Goal: Transaction & Acquisition: Purchase product/service

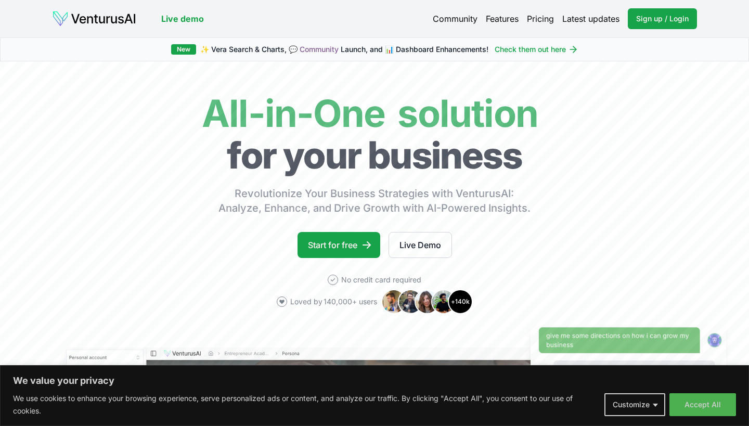
click at [657, 409] on body "We value your privacy We use cookies to enhance your browsing experience, serve…" at bounding box center [374, 213] width 749 height 426
click at [657, 409] on button "Customize" at bounding box center [635, 404] width 61 height 23
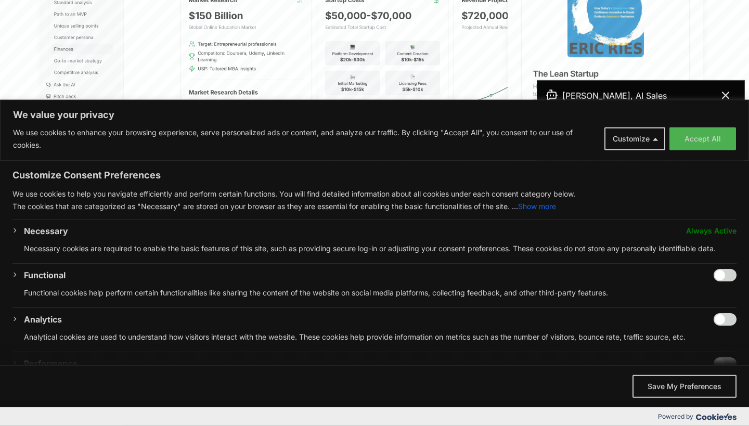
scroll to position [398, 0]
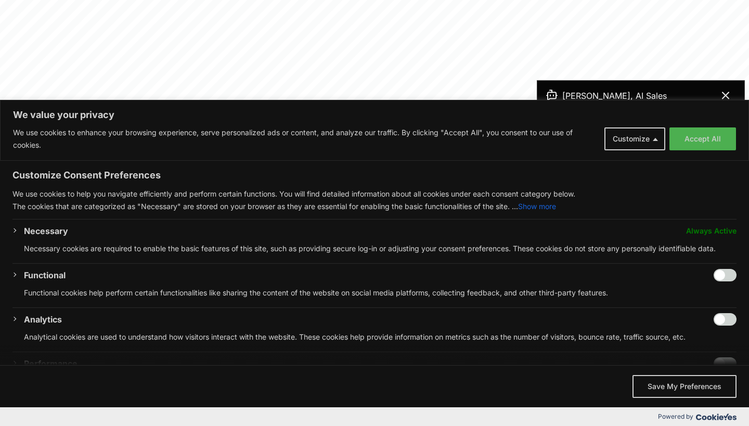
click at [571, 356] on span "We value your privacy" at bounding box center [374, 355] width 749 height 21
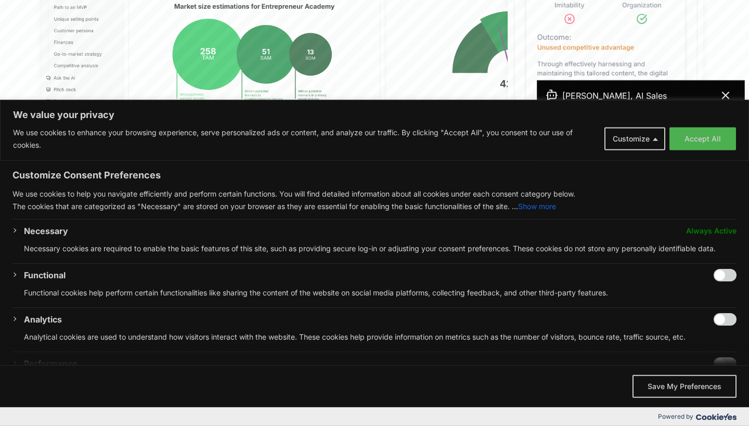
scroll to position [454, 0]
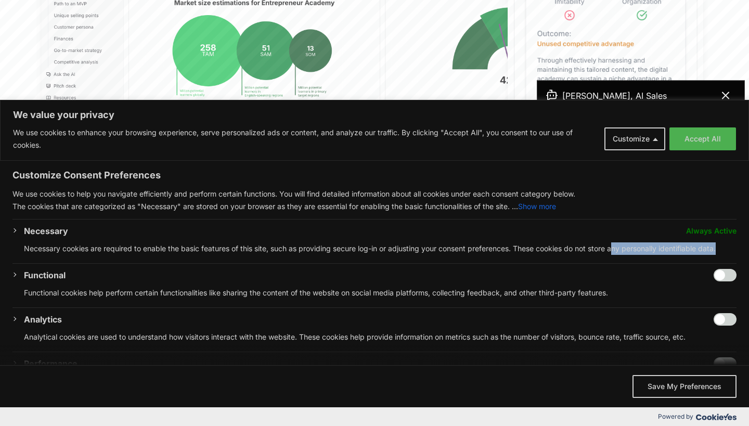
drag, startPoint x: 639, startPoint y: 345, endPoint x: 620, endPoint y: 258, distance: 88.5
click at [620, 258] on div "Customize Consent Preferences We use cookies to help you navigate efficiently a…" at bounding box center [374, 293] width 749 height 265
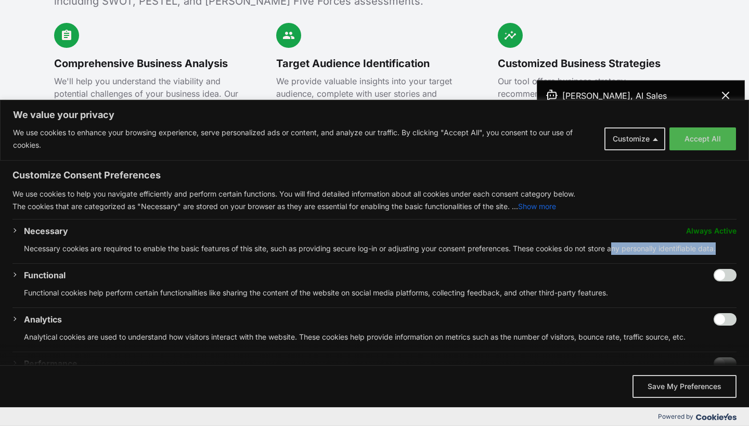
scroll to position [1259, 0]
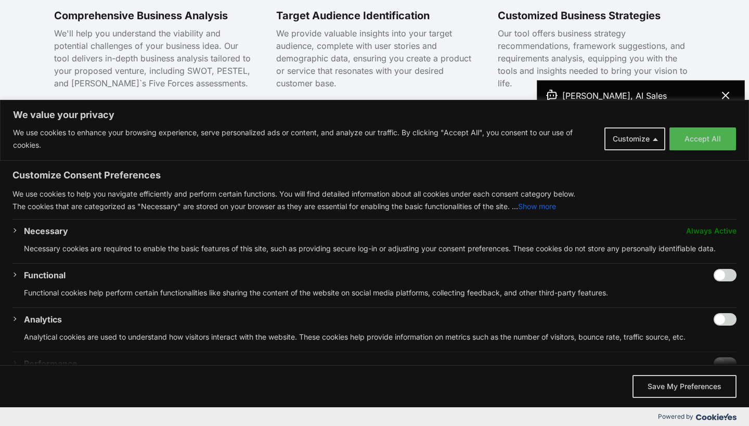
click at [545, 363] on span "We value your privacy" at bounding box center [374, 355] width 749 height 21
click at [676, 386] on button "Save My Preferences" at bounding box center [685, 386] width 104 height 23
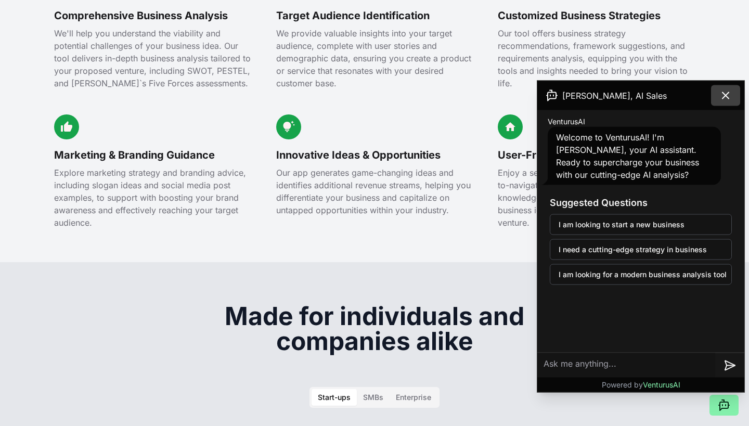
click at [736, 92] on button at bounding box center [725, 95] width 29 height 21
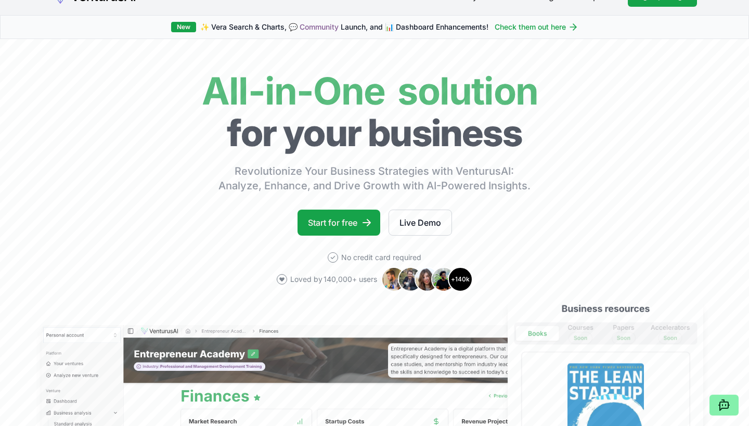
scroll to position [0, 0]
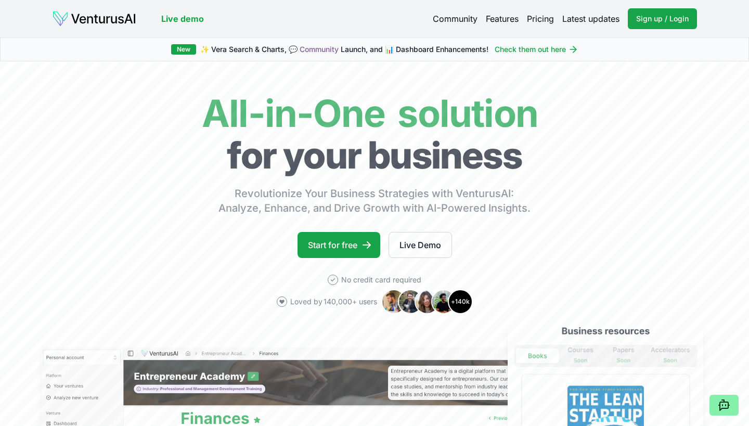
click at [537, 23] on link "Pricing" at bounding box center [540, 18] width 27 height 12
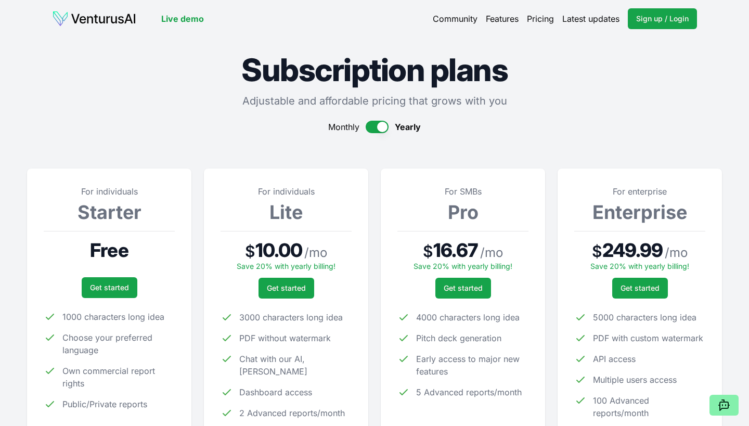
click at [538, 23] on link "Pricing" at bounding box center [540, 18] width 27 height 12
click at [374, 123] on button "button" at bounding box center [377, 127] width 23 height 12
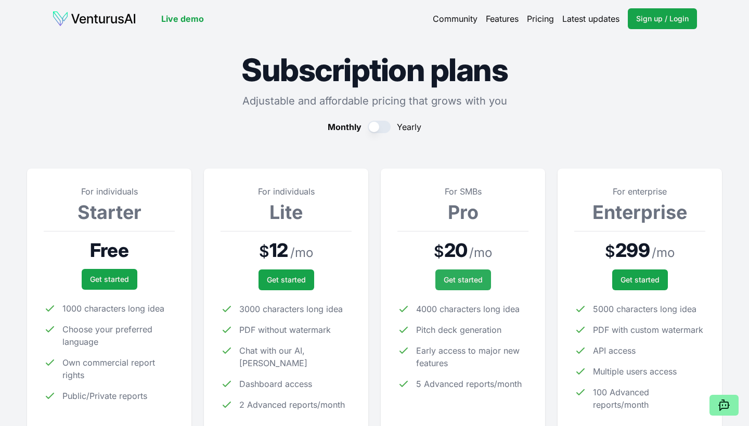
click at [473, 274] on link "Get started" at bounding box center [464, 280] width 56 height 21
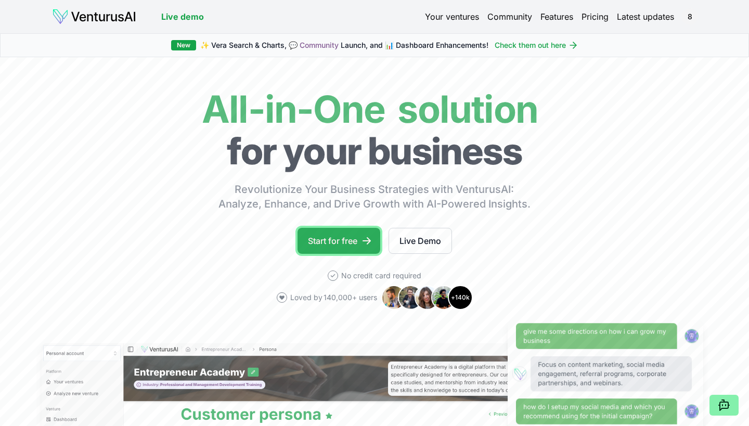
click at [333, 244] on link "Start for free" at bounding box center [339, 241] width 83 height 26
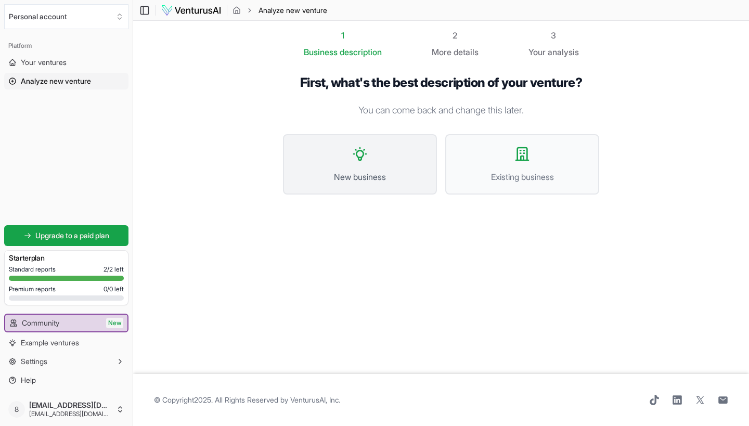
click at [366, 175] on span "New business" at bounding box center [360, 177] width 131 height 12
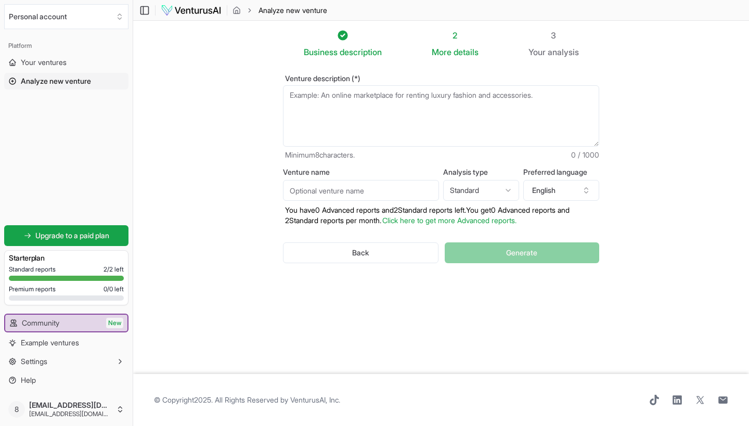
click at [399, 94] on textarea "Venture description (*)" at bounding box center [441, 115] width 316 height 61
paste textarea "a strapless brassiere featuring a completely split-front closure system compris…"
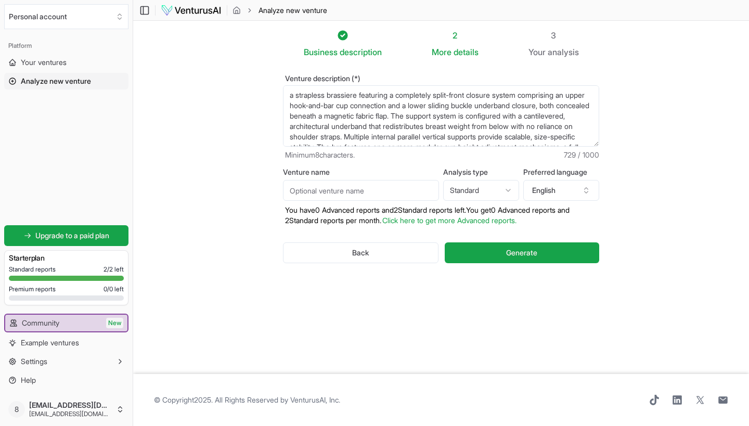
scroll to position [36, 0]
type textarea "a strapless brassiere featuring a completely split-front closure system compris…"
click at [405, 195] on input "Venture name" at bounding box center [361, 190] width 156 height 21
type input "Xora"
click at [486, 297] on div "Business description 2 More details 3 Your analysis Venture description (*) a s…" at bounding box center [441, 197] width 350 height 337
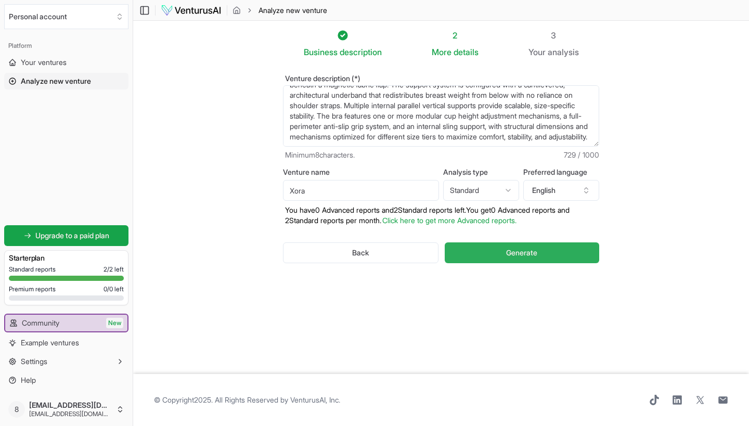
click at [518, 255] on span "Generate" at bounding box center [521, 253] width 31 height 10
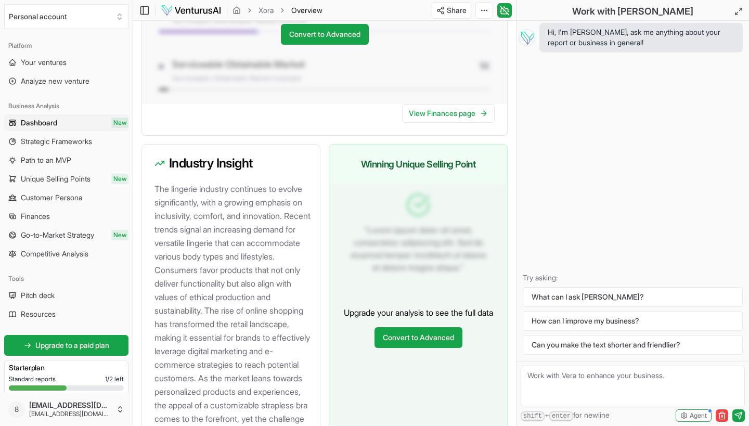
scroll to position [1180, 0]
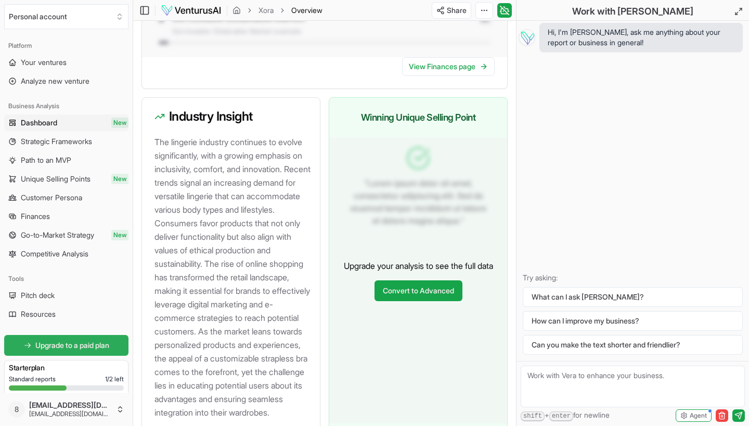
click at [73, 347] on span "Upgrade to a paid plan" at bounding box center [72, 345] width 74 height 10
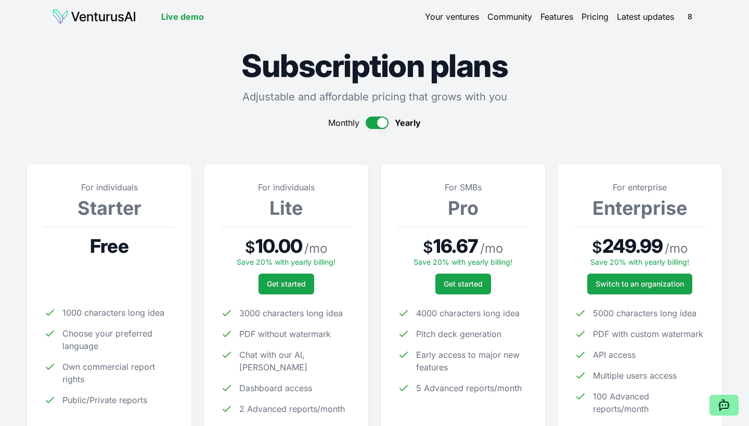
click at [376, 122] on button "button" at bounding box center [377, 123] width 23 height 12
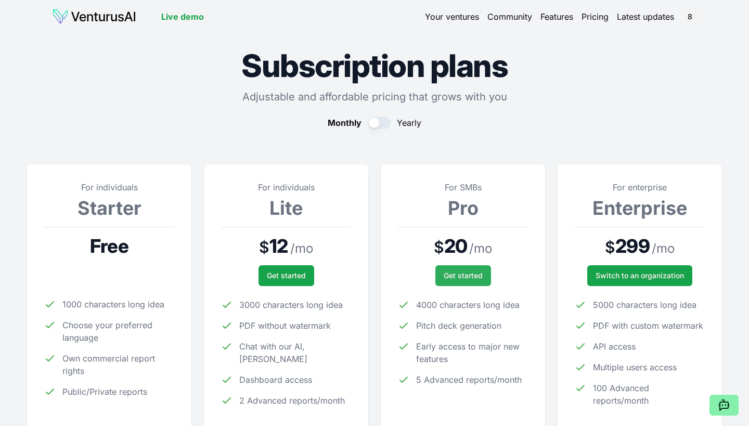
click at [464, 277] on span "Get started" at bounding box center [463, 276] width 39 height 10
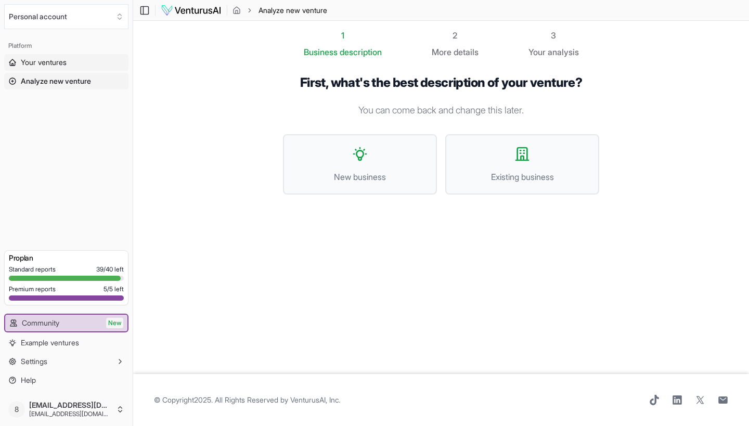
click at [44, 66] on span "Your ventures" at bounding box center [44, 62] width 46 height 10
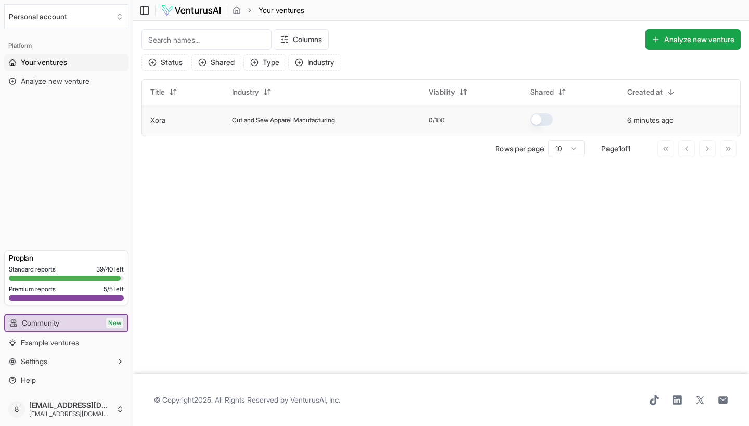
click at [283, 116] on td "Cut and Sew Apparel Manufacturing" at bounding box center [322, 120] width 196 height 31
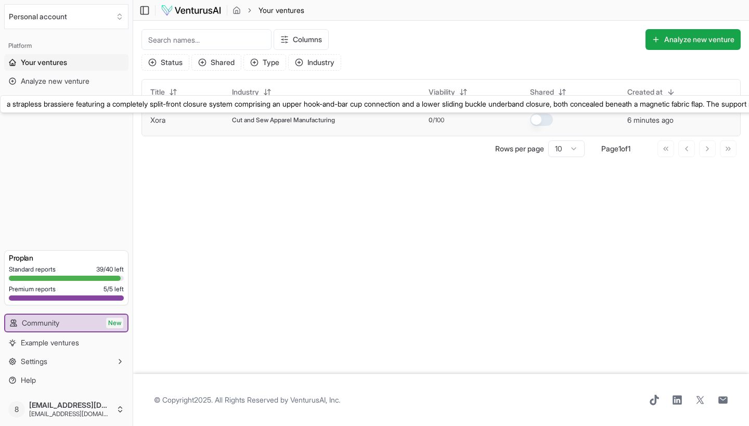
click at [158, 122] on link "Xora" at bounding box center [157, 120] width 15 height 9
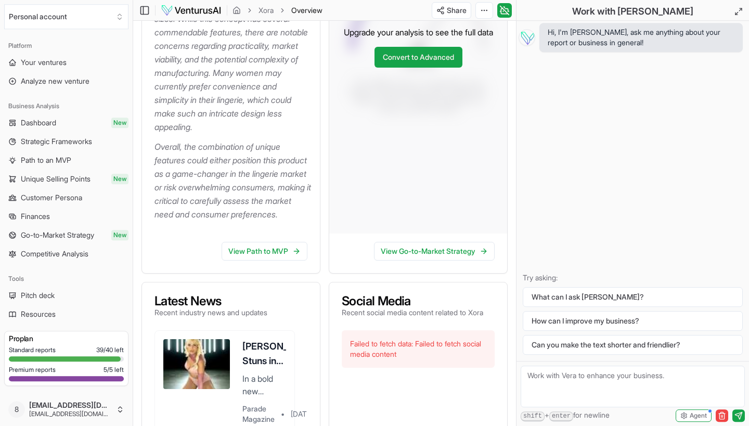
scroll to position [407, 0]
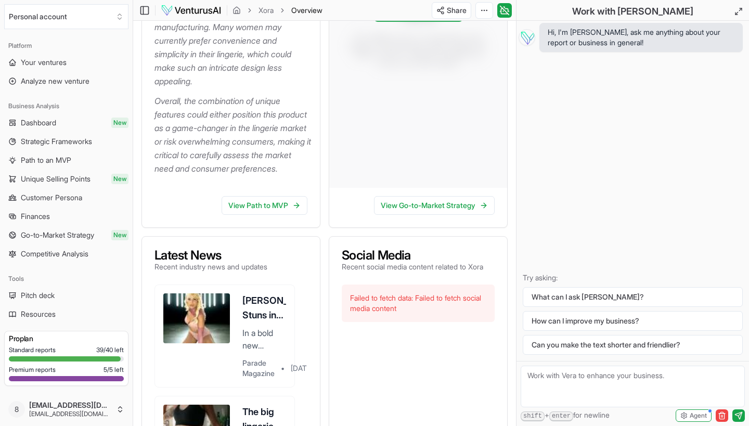
click at [410, 22] on link "Convert to Advanced" at bounding box center [419, 11] width 88 height 21
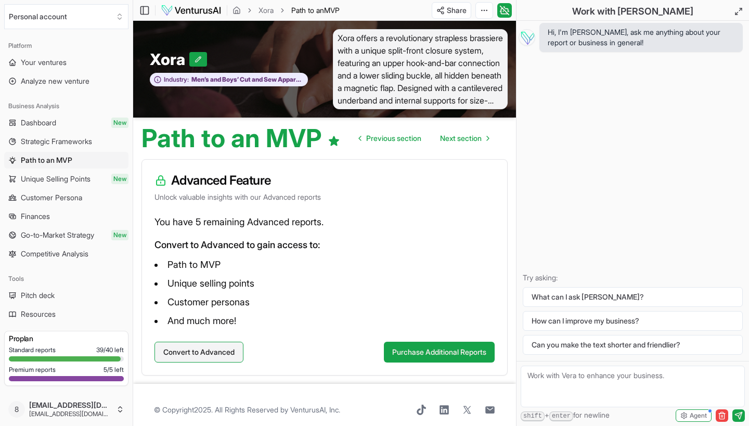
click at [205, 356] on button "Convert to Advanced" at bounding box center [199, 352] width 89 height 21
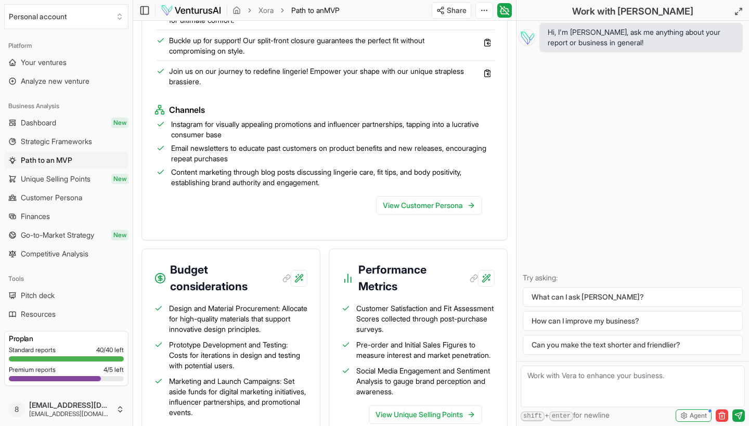
scroll to position [1343, 0]
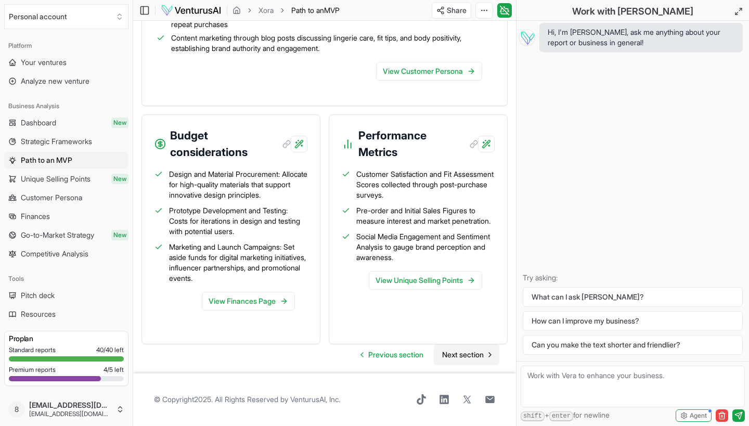
click at [469, 352] on span "Next section" at bounding box center [463, 355] width 42 height 10
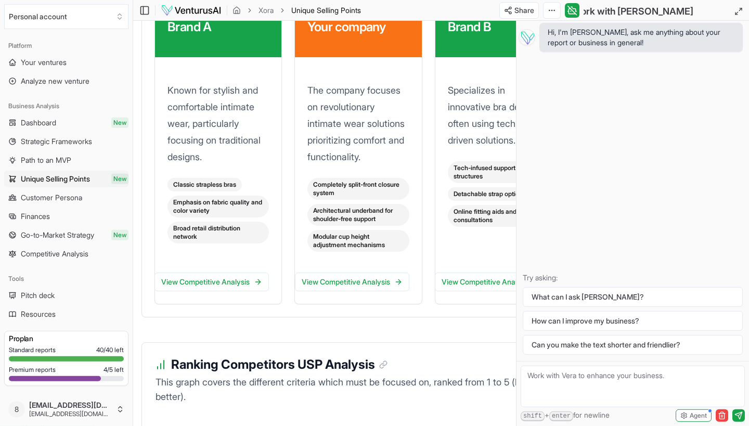
scroll to position [1566, 0]
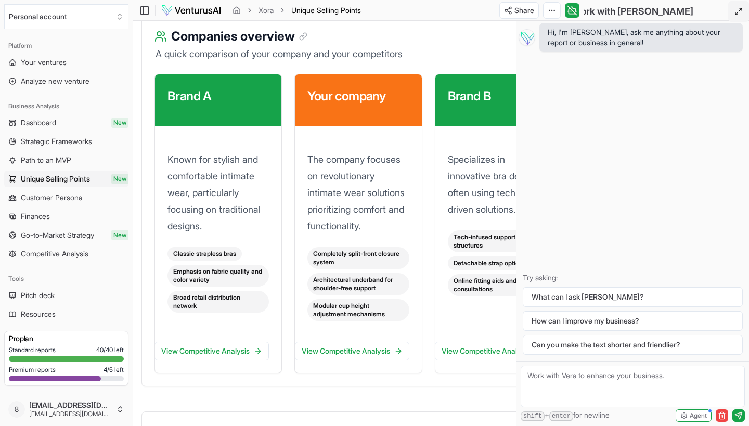
click at [739, 10] on icon at bounding box center [739, 11] width 8 height 8
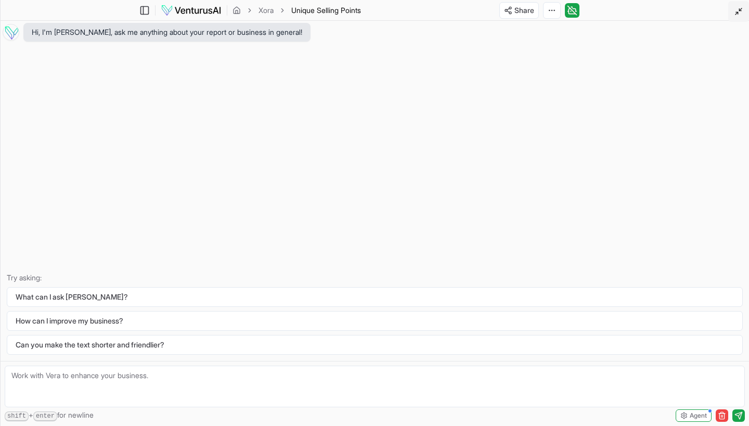
click at [739, 10] on icon at bounding box center [739, 11] width 8 height 8
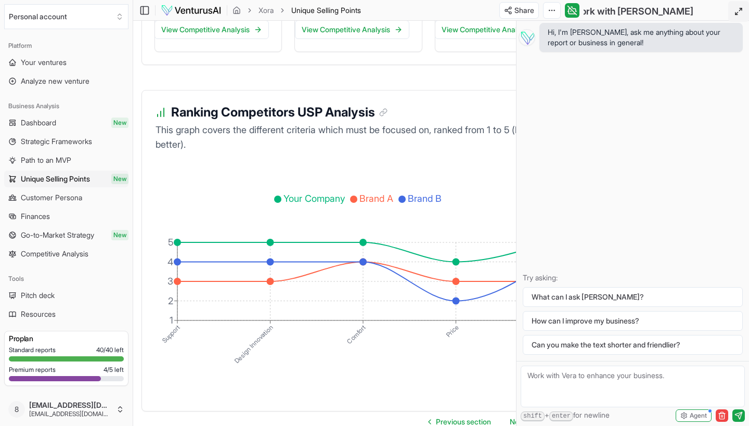
scroll to position [1953, 0]
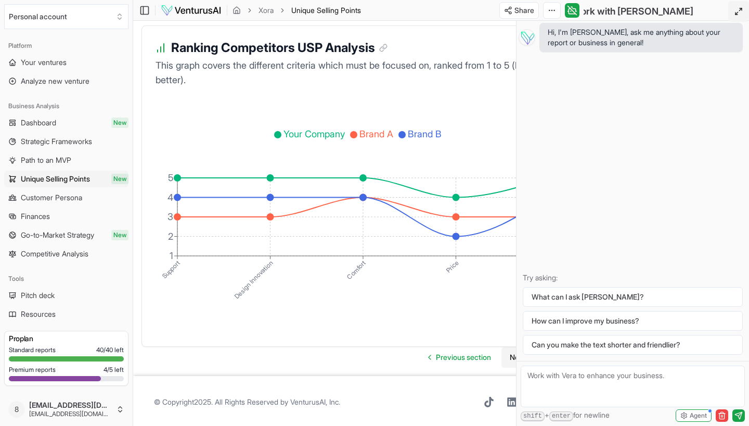
click at [513, 363] on span "Next section" at bounding box center [531, 357] width 42 height 10
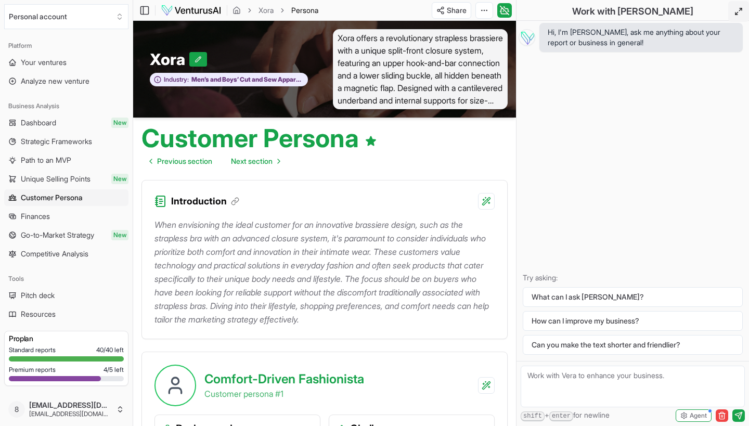
click at [520, 371] on form "shift + enter for newline Agent" at bounding box center [633, 393] width 233 height 65
click at [142, 9] on icon at bounding box center [144, 10] width 10 height 12
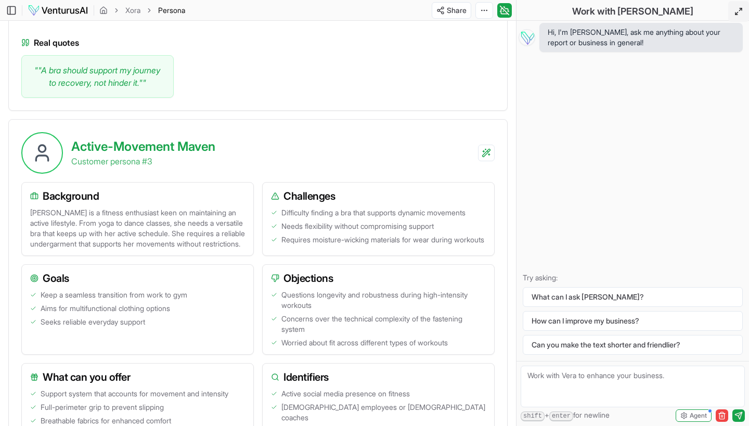
scroll to position [1469, 0]
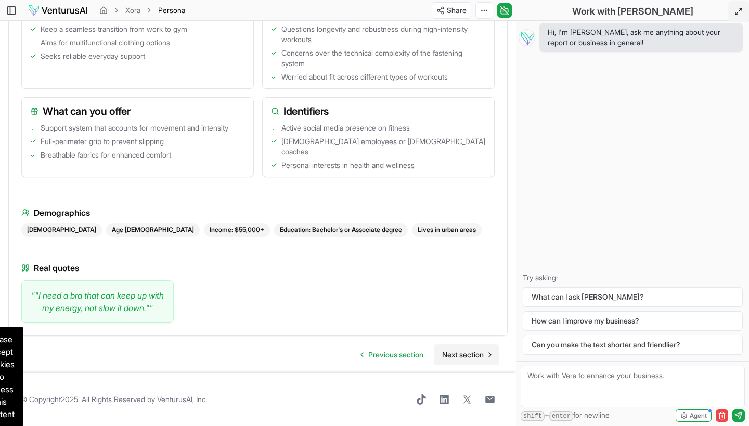
click at [466, 351] on span "Next section" at bounding box center [463, 355] width 42 height 10
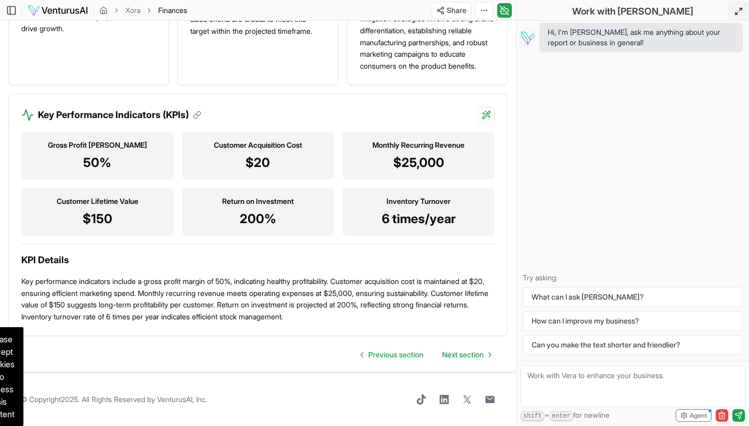
scroll to position [1053, 0]
click at [462, 354] on span "Next section" at bounding box center [463, 355] width 42 height 10
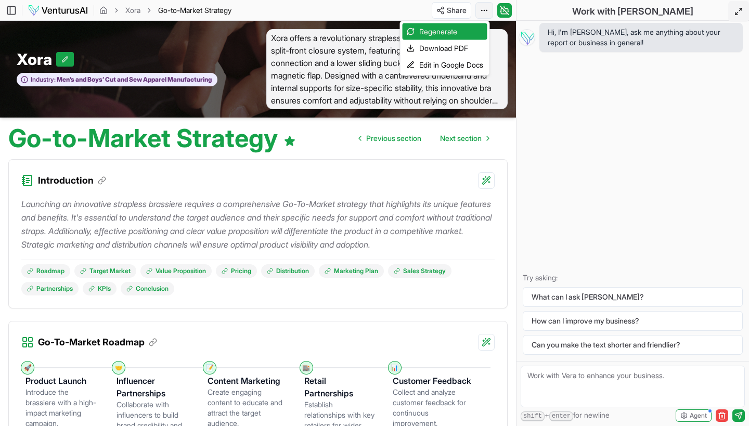
click at [481, 7] on html "We value your privacy We use cookies to enhance your browsing experience, serve…" at bounding box center [374, 213] width 749 height 426
click at [453, 48] on div "Download PDF" at bounding box center [445, 48] width 85 height 17
